Goal: Task Accomplishment & Management: Use online tool/utility

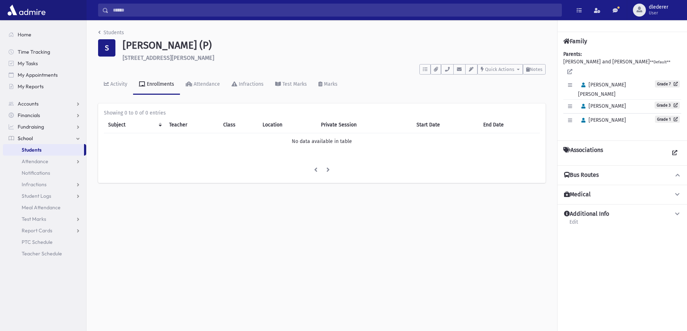
drag, startPoint x: 481, startPoint y: 239, endPoint x: 475, endPoint y: 231, distance: 10.1
click at [481, 239] on div "Students S [PERSON_NAME] (P) [STREET_ADDRESS][PERSON_NAME] **** To Do's No open…" at bounding box center [387, 175] width 600 height 311
click at [103, 32] on link "Students" at bounding box center [111, 33] width 26 height 6
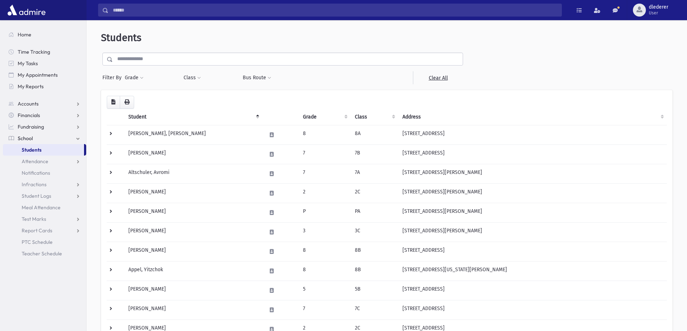
click at [173, 61] on input "text" at bounding box center [288, 59] width 350 height 13
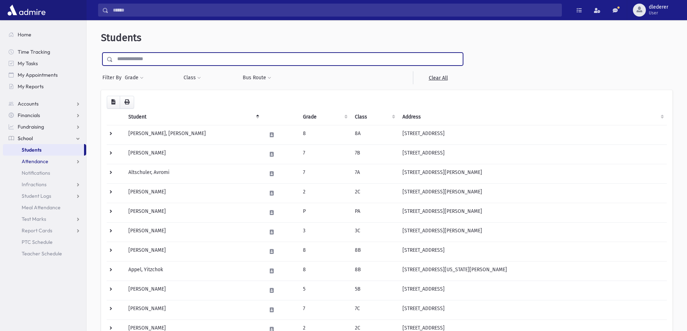
click at [44, 167] on link "Attendance" at bounding box center [44, 162] width 83 height 12
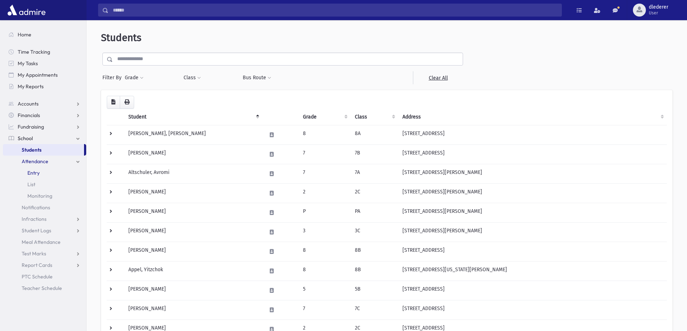
click at [47, 174] on link "Entry" at bounding box center [44, 173] width 83 height 12
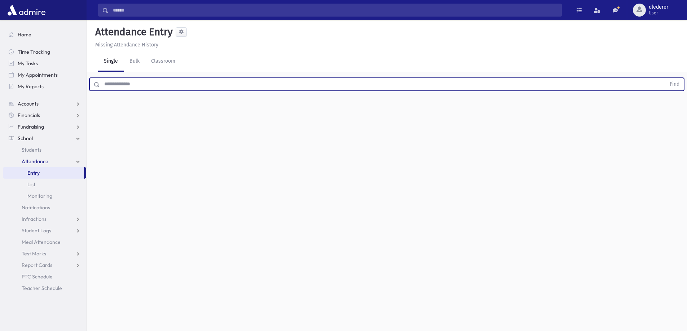
click at [167, 88] on input "text" at bounding box center [383, 84] width 566 height 13
click at [665, 78] on button "Find" at bounding box center [674, 84] width 18 height 12
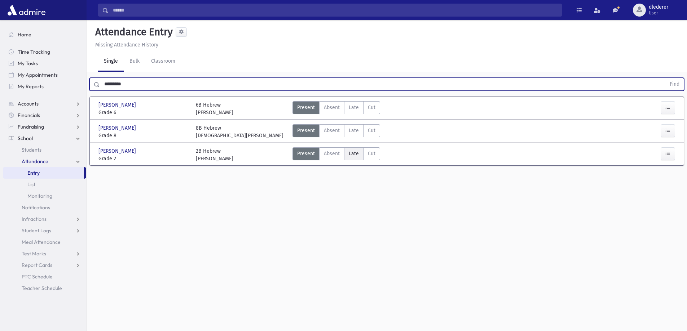
click at [344, 151] on label "Late Late" at bounding box center [353, 153] width 19 height 13
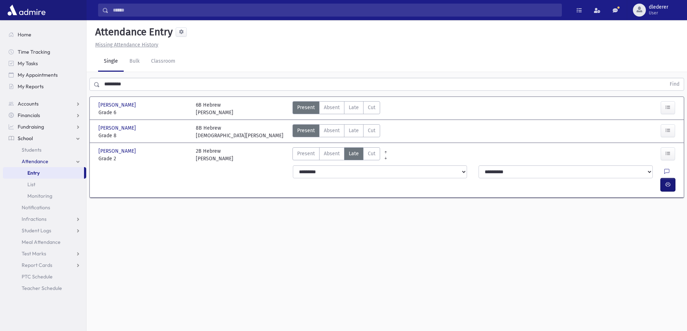
click at [667, 179] on button "button" at bounding box center [668, 185] width 14 height 13
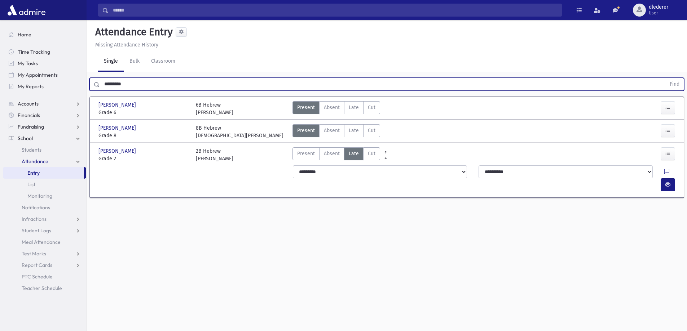
click at [197, 81] on input "*********" at bounding box center [383, 84] width 566 height 13
drag, startPoint x: 154, startPoint y: 83, endPoint x: 55, endPoint y: 82, distance: 98.4
click at [56, 83] on div "Search Results All Accounts" at bounding box center [343, 174] width 687 height 348
click at [665, 78] on button "Find" at bounding box center [674, 84] width 18 height 12
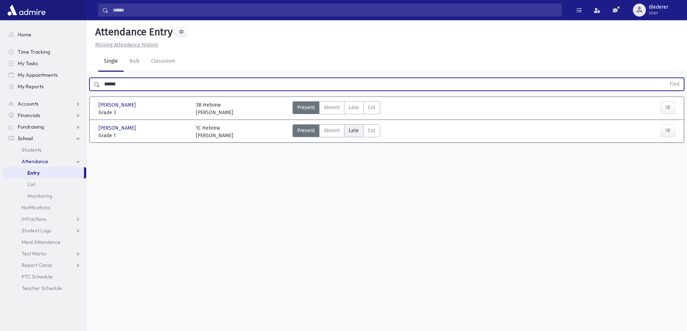
click at [357, 130] on span "Late" at bounding box center [354, 131] width 10 height 8
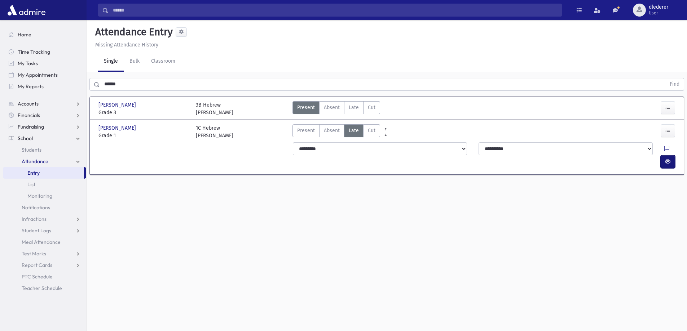
click at [673, 155] on button "button" at bounding box center [668, 161] width 14 height 13
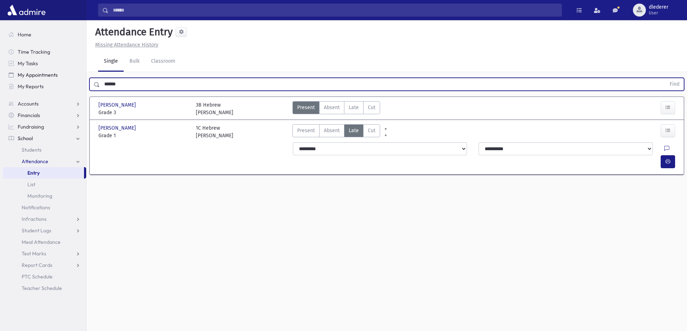
drag, startPoint x: 146, startPoint y: 89, endPoint x: 85, endPoint y: 80, distance: 62.0
click at [85, 80] on div "Search Results All Accounts" at bounding box center [343, 174] width 687 height 348
click at [665, 78] on button "Find" at bounding box center [674, 84] width 18 height 12
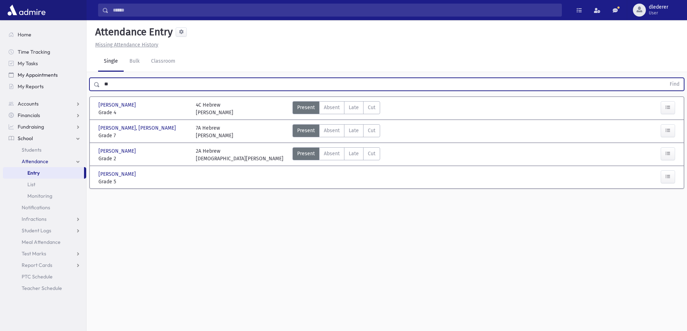
type input "*"
type input "*******"
click at [665, 78] on button "Find" at bounding box center [674, 84] width 18 height 12
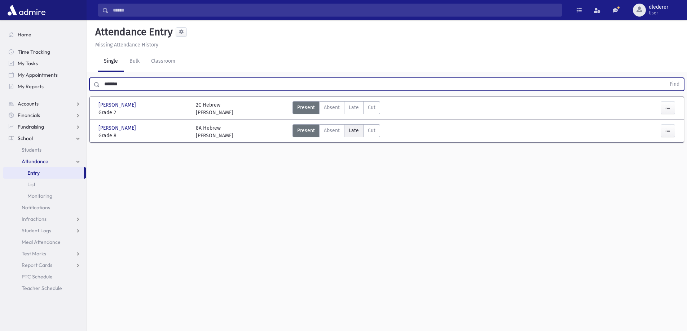
click at [352, 131] on span "Late" at bounding box center [354, 131] width 10 height 8
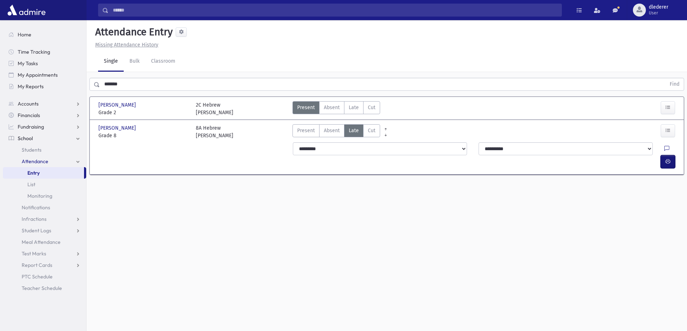
click at [674, 155] on button "button" at bounding box center [668, 161] width 14 height 13
click at [133, 59] on link "Bulk" at bounding box center [135, 62] width 22 height 20
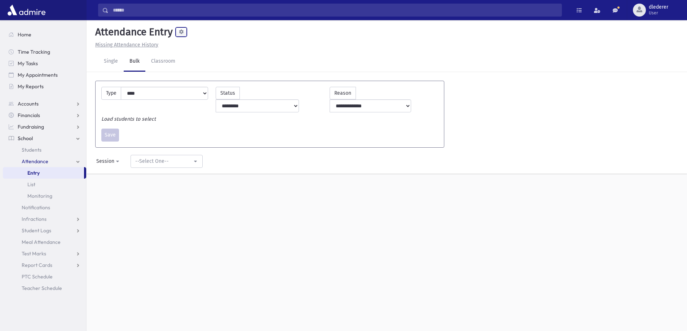
click at [182, 34] on span at bounding box center [181, 32] width 5 height 5
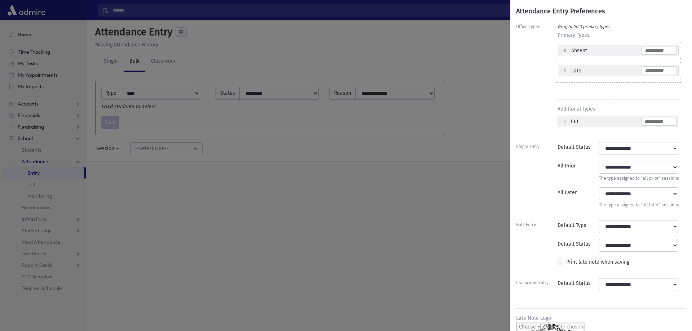
drag, startPoint x: 242, startPoint y: 182, endPoint x: 236, endPoint y: 170, distance: 13.9
click at [244, 181] on div "Attendance Entry Preferences Office Types Drag to fill 3 primary types Primary …" at bounding box center [346, 165] width 692 height 331
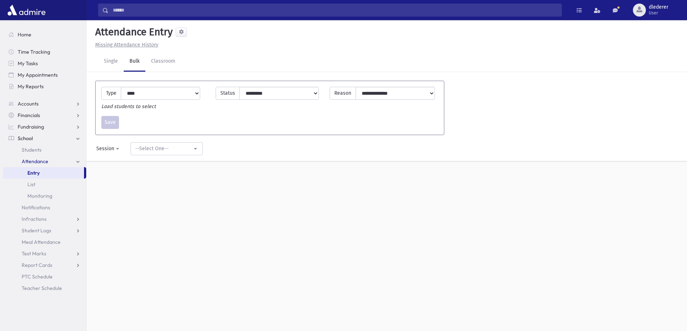
click at [45, 162] on span "Attendance" at bounding box center [35, 161] width 27 height 6
click at [53, 163] on link "Attendance" at bounding box center [44, 162] width 83 height 12
click at [43, 171] on link "Entry" at bounding box center [43, 173] width 81 height 12
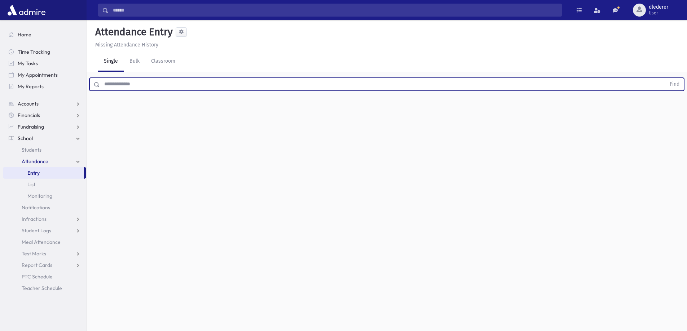
click at [138, 83] on input "text" at bounding box center [383, 84] width 566 height 13
click at [140, 85] on input "text" at bounding box center [383, 84] width 566 height 13
click at [665, 78] on button "Find" at bounding box center [674, 84] width 18 height 12
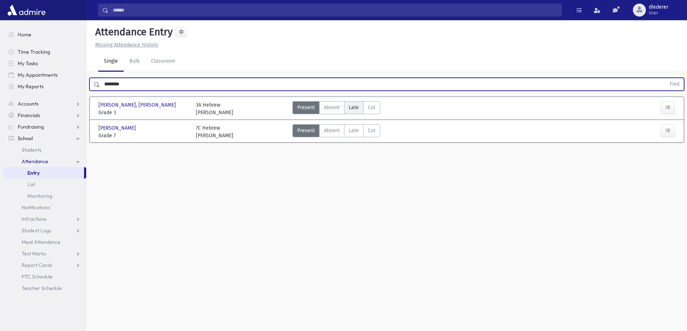
click at [360, 108] on label "Late Late" at bounding box center [353, 107] width 19 height 13
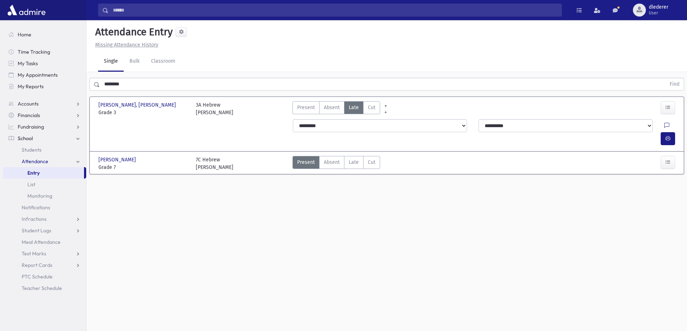
click at [675, 132] on div at bounding box center [669, 138] width 17 height 13
click at [665, 136] on icon "button" at bounding box center [667, 139] width 5 height 6
click at [352, 159] on span "Late" at bounding box center [354, 163] width 10 height 8
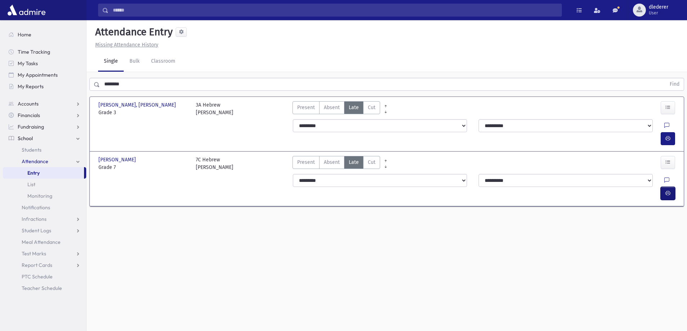
click at [667, 190] on icon "button" at bounding box center [667, 193] width 5 height 6
click at [613, 308] on div "Attendance Entry Missing Attendance History Single Bulk Classroom ******** Find…" at bounding box center [387, 175] width 600 height 311
drag, startPoint x: 689, startPoint y: 308, endPoint x: 499, endPoint y: 289, distance: 190.6
click at [499, 289] on div "Attendance Entry Missing Attendance History Single Bulk Classroom ******** Find…" at bounding box center [387, 175] width 600 height 311
click at [613, 10] on span at bounding box center [615, 10] width 5 height 5
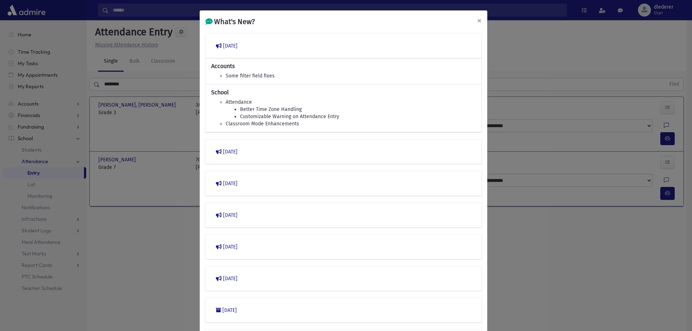
click at [477, 23] on span "×" at bounding box center [479, 21] width 4 height 10
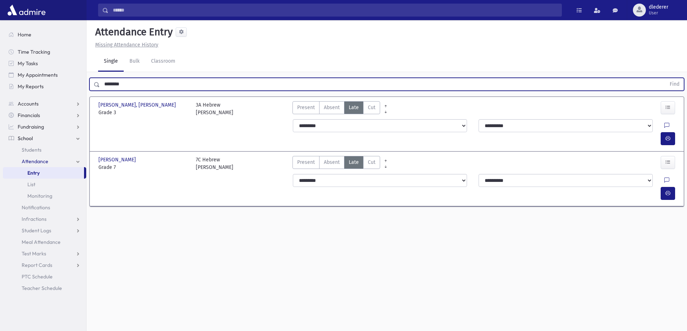
drag, startPoint x: 367, startPoint y: 83, endPoint x: 50, endPoint y: 92, distance: 317.8
click at [50, 92] on div "Search Results All Accounts" at bounding box center [343, 174] width 687 height 348
click at [665, 78] on button "Find" at bounding box center [674, 84] width 18 height 12
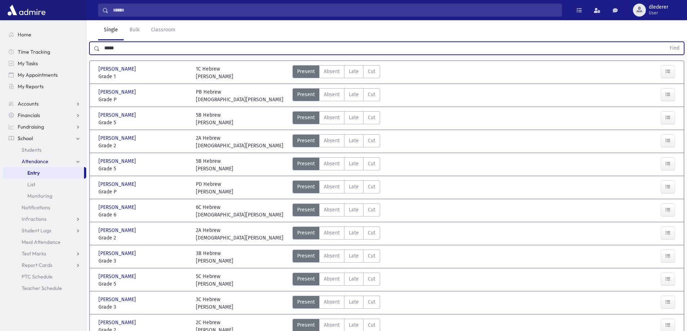
scroll to position [72, 0]
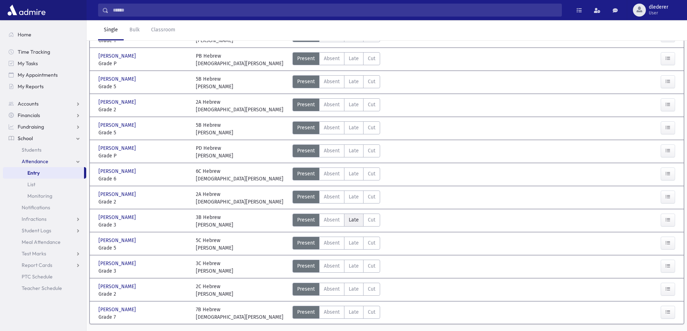
click at [351, 222] on span "Late" at bounding box center [354, 220] width 10 height 8
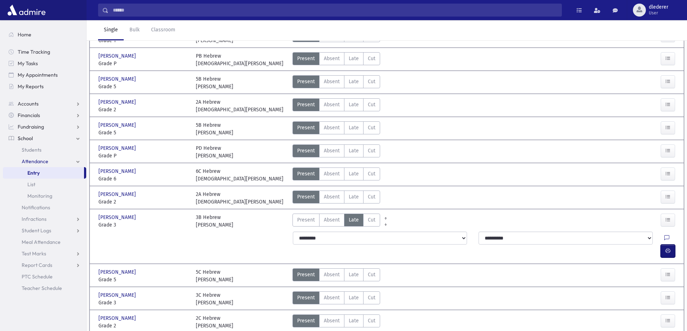
click at [670, 248] on icon "button" at bounding box center [667, 251] width 5 height 6
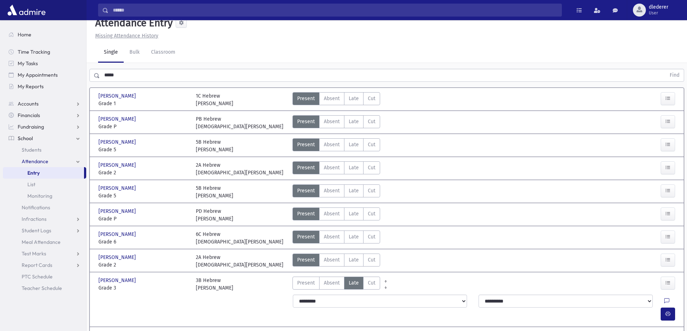
scroll to position [2, 0]
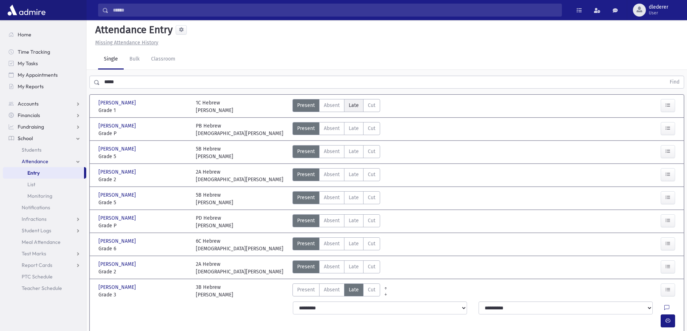
click at [353, 105] on span "Late" at bounding box center [354, 106] width 10 height 8
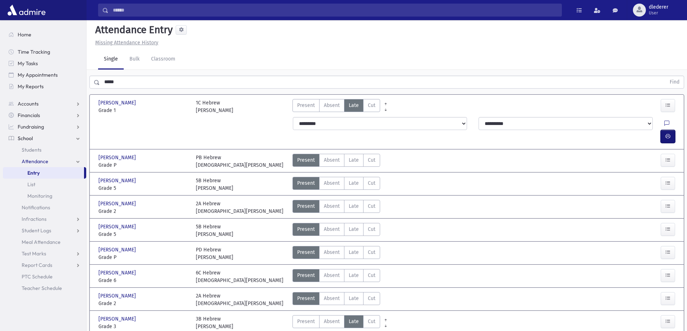
click at [665, 133] on icon "button" at bounding box center [667, 136] width 5 height 6
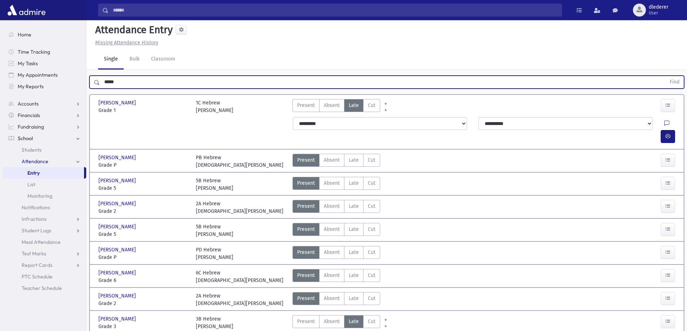
drag, startPoint x: 138, startPoint y: 84, endPoint x: 90, endPoint y: 81, distance: 47.7
click at [90, 81] on div "***** Find" at bounding box center [386, 82] width 595 height 13
click at [665, 76] on button "Find" at bounding box center [674, 82] width 18 height 12
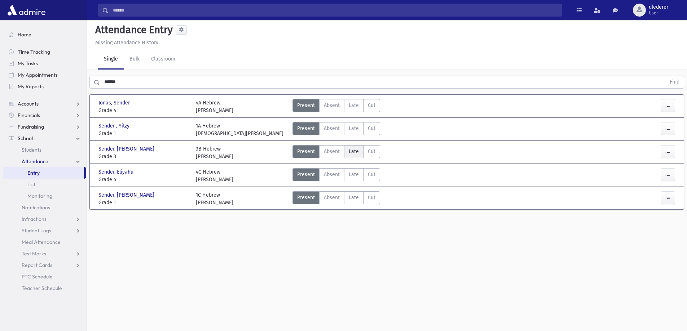
click at [354, 152] on span "Late" at bounding box center [354, 152] width 10 height 8
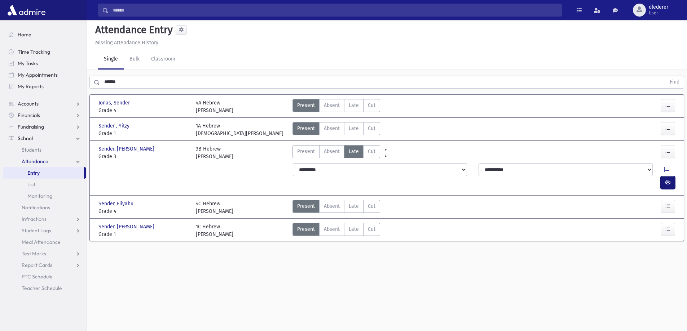
click at [665, 180] on icon "button" at bounding box center [667, 183] width 5 height 6
click at [529, 286] on div "Attendance Entry Missing Attendance History Single Bulk Classroom ****** Find J…" at bounding box center [387, 173] width 600 height 311
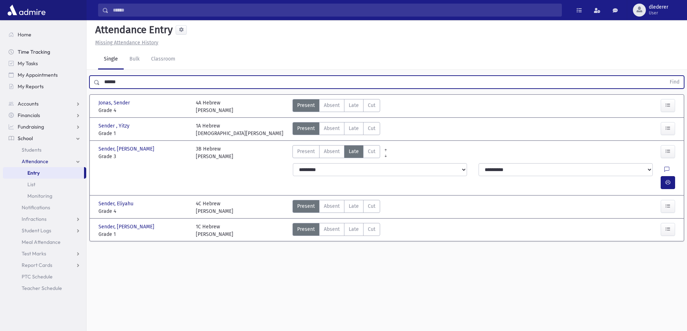
drag, startPoint x: 150, startPoint y: 79, endPoint x: 71, endPoint y: 56, distance: 81.4
click at [71, 56] on div "Search Results All Accounts" at bounding box center [343, 172] width 687 height 348
click at [665, 76] on button "Find" at bounding box center [674, 82] width 18 height 12
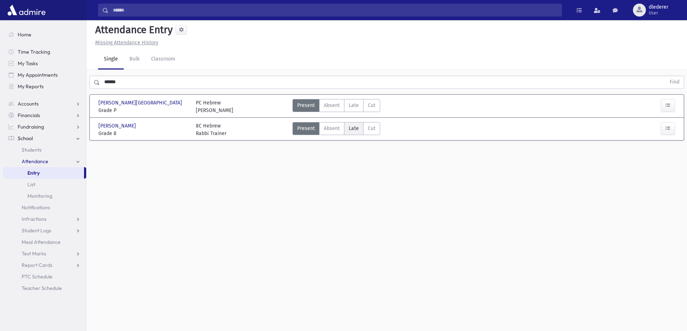
click at [353, 134] on label "Late Late" at bounding box center [353, 128] width 19 height 13
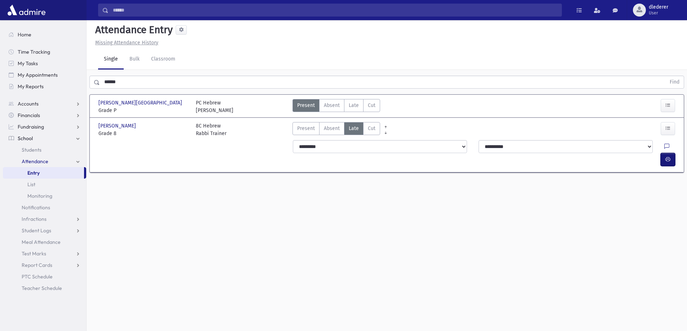
click at [664, 153] on button "button" at bounding box center [668, 159] width 14 height 13
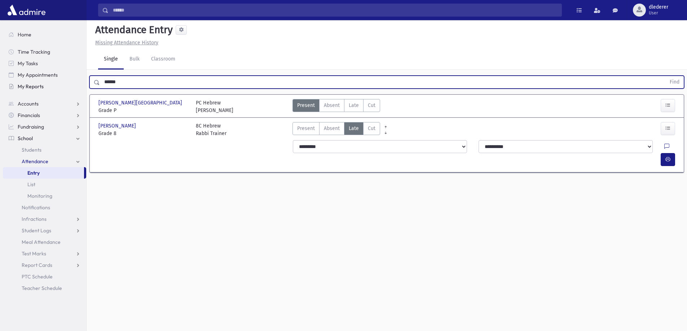
drag, startPoint x: 192, startPoint y: 79, endPoint x: 64, endPoint y: 87, distance: 128.3
click at [64, 87] on div "Search Results All Accounts" at bounding box center [343, 172] width 687 height 348
click at [665, 76] on button "Find" at bounding box center [674, 82] width 18 height 12
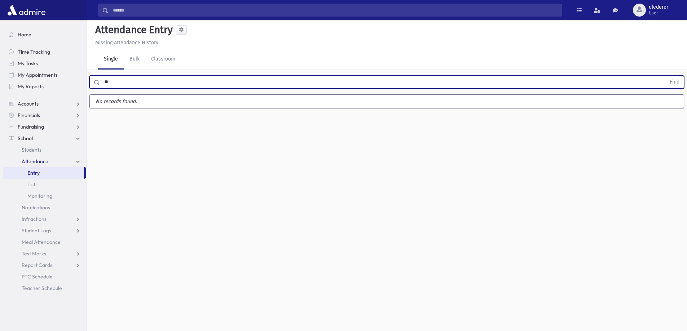
click at [665, 76] on button "Find" at bounding box center [674, 82] width 18 height 12
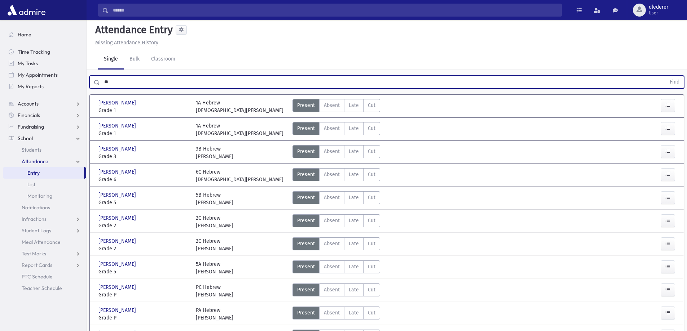
type input "*"
click at [665, 76] on button "Find" at bounding box center [674, 82] width 18 height 12
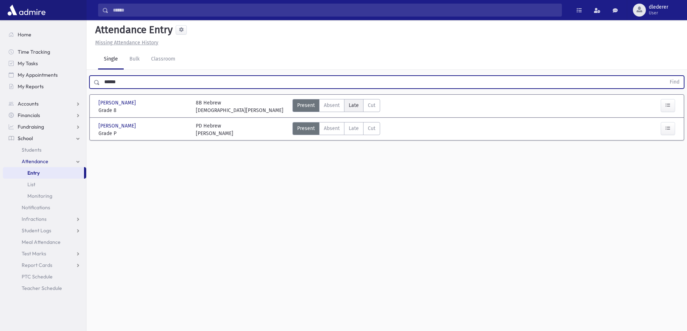
click at [350, 107] on span "Late" at bounding box center [354, 106] width 10 height 8
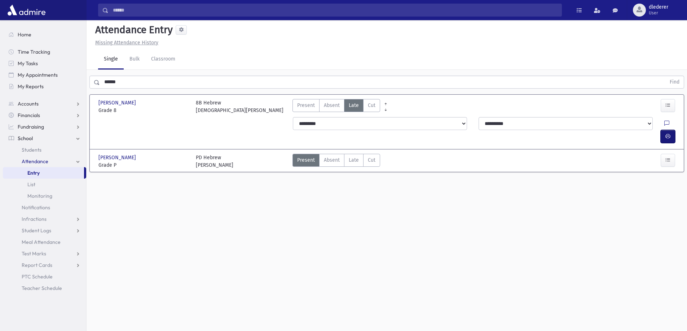
click at [668, 133] on icon "button" at bounding box center [667, 136] width 5 height 6
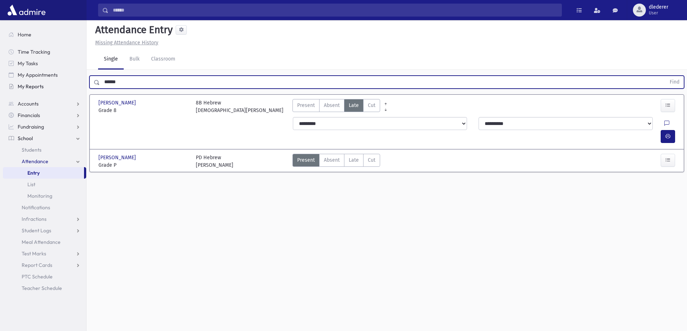
drag, startPoint x: 202, startPoint y: 82, endPoint x: 44, endPoint y: 87, distance: 158.7
click at [45, 91] on div "Search Results All Accounts" at bounding box center [343, 172] width 687 height 348
click at [665, 76] on button "Find" at bounding box center [674, 82] width 18 height 12
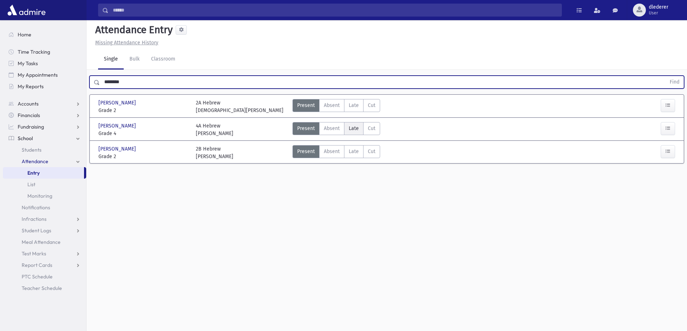
click at [353, 130] on span "Late" at bounding box center [354, 129] width 10 height 8
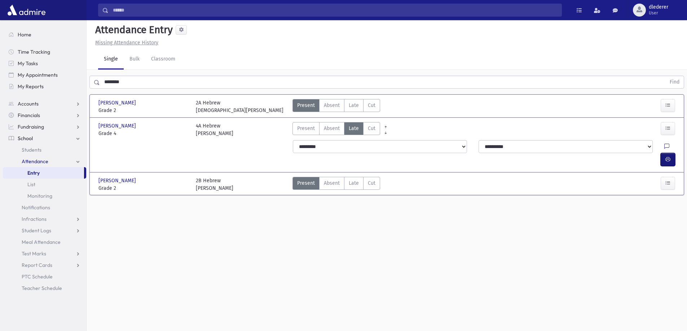
click at [667, 157] on icon "button" at bounding box center [667, 160] width 5 height 6
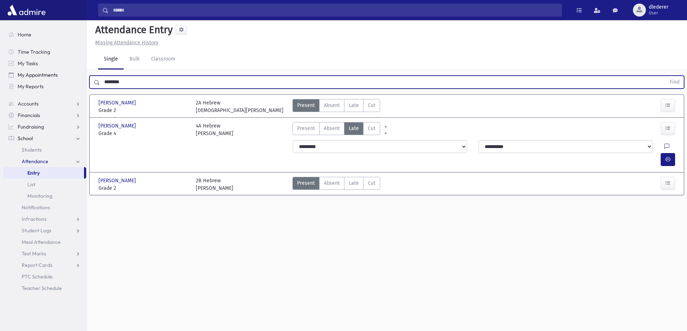
drag, startPoint x: 130, startPoint y: 84, endPoint x: 66, endPoint y: 79, distance: 63.7
click at [66, 79] on div "Search Results All Accounts" at bounding box center [343, 172] width 687 height 348
type input "****"
click at [665, 76] on button "Find" at bounding box center [674, 82] width 18 height 12
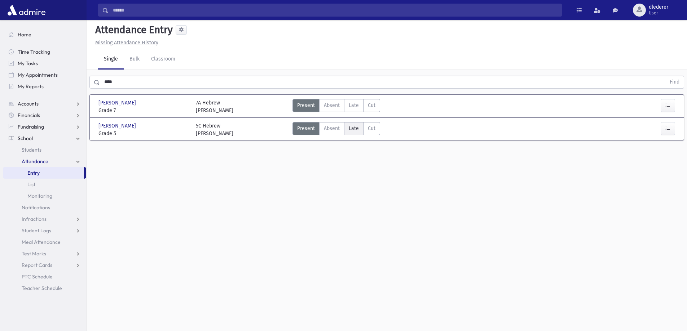
drag, startPoint x: 349, startPoint y: 127, endPoint x: 363, endPoint y: 125, distance: 14.1
click at [350, 127] on span "Late" at bounding box center [354, 129] width 10 height 8
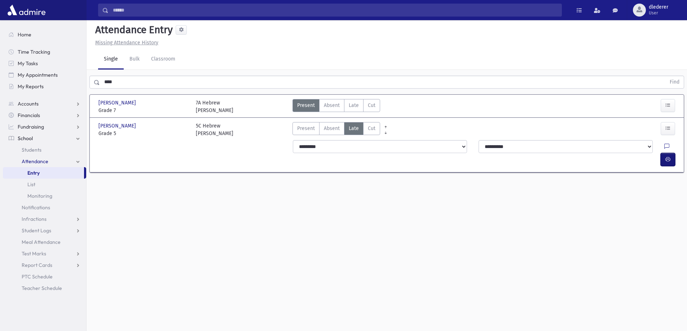
click at [669, 157] on icon "button" at bounding box center [667, 160] width 5 height 6
